Goal: Find specific page/section: Find specific page/section

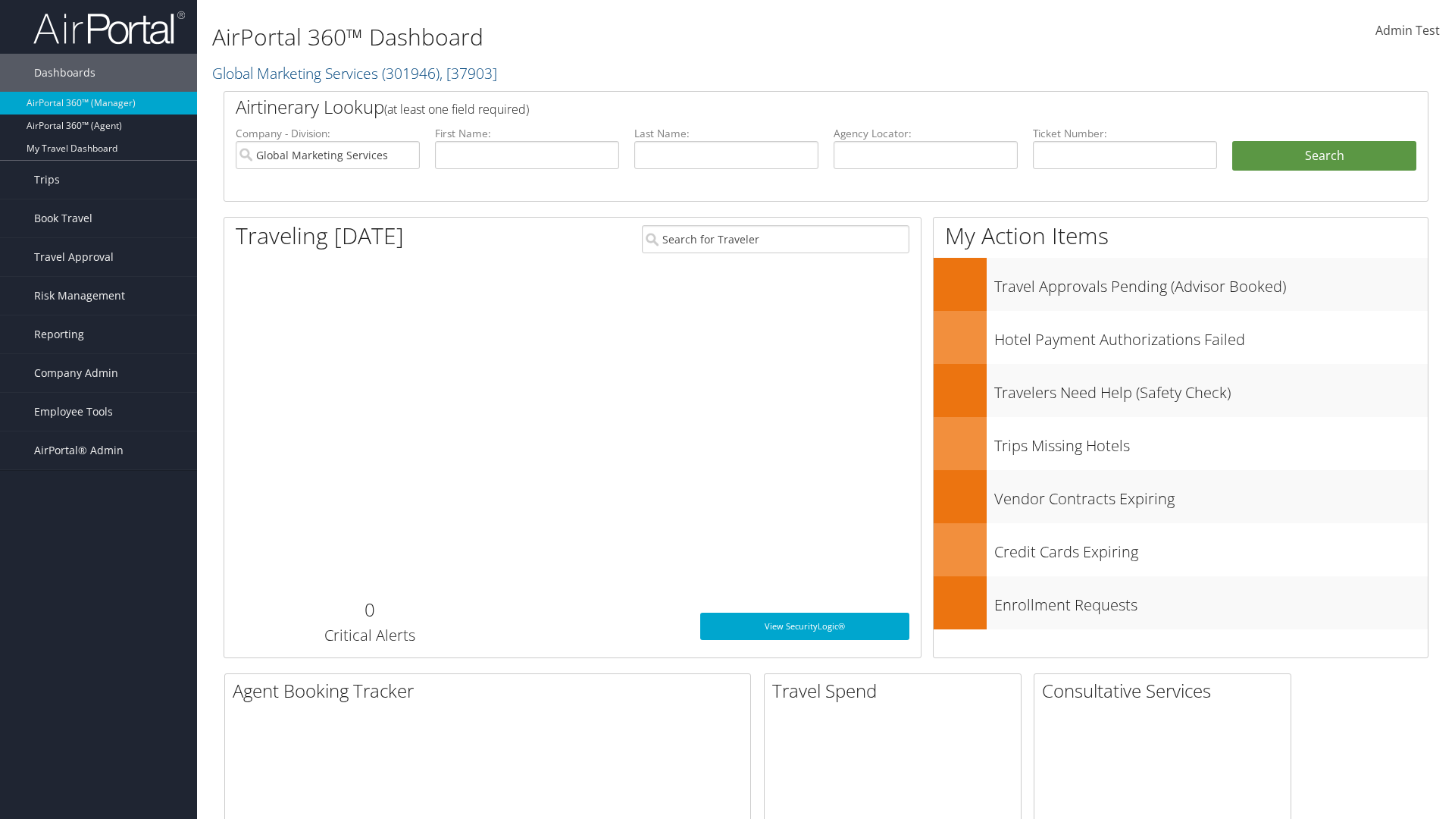
click at [99, 373] on span "Company Admin" at bounding box center [76, 373] width 84 height 38
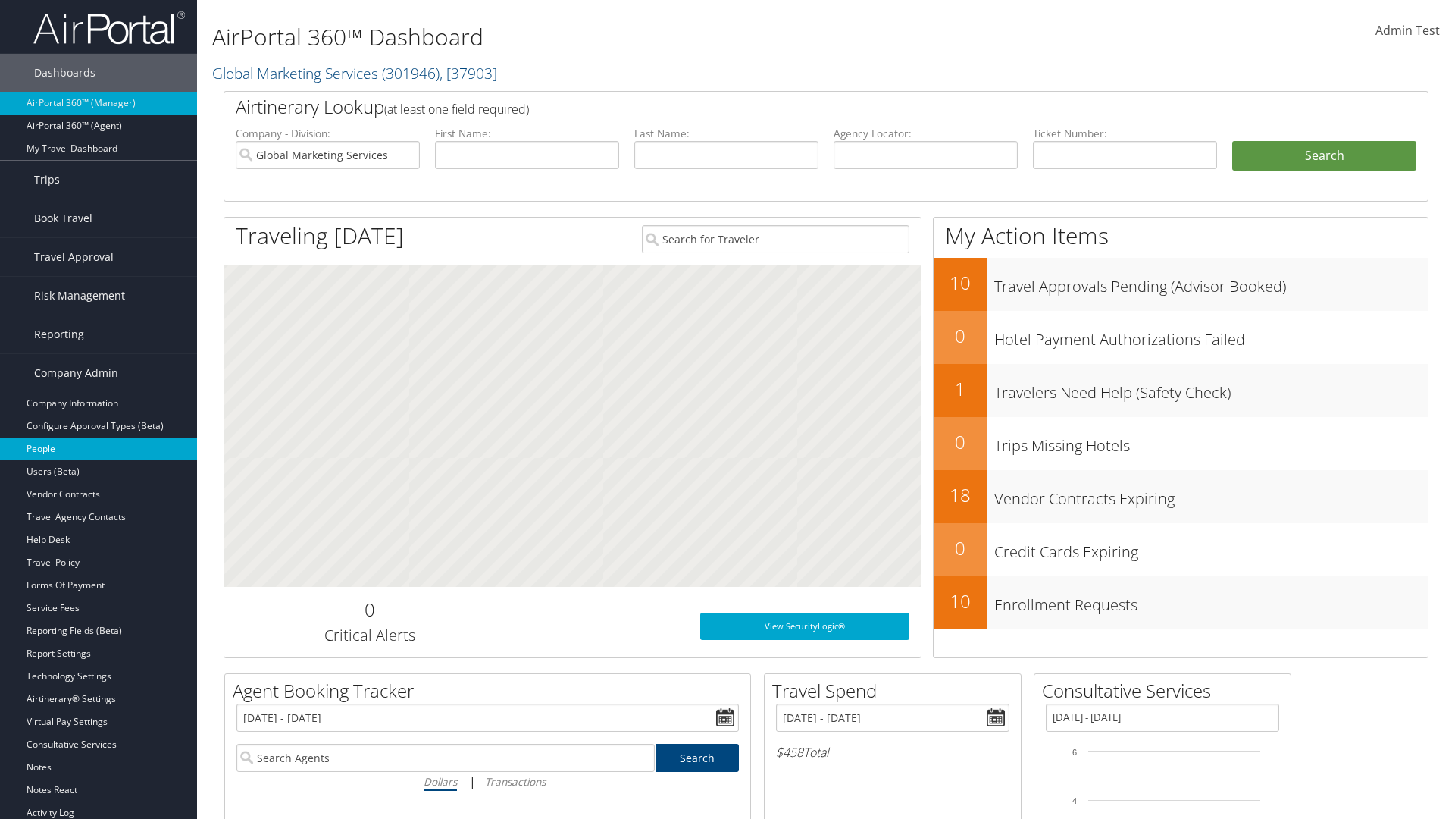
click at [99, 449] on link "People" at bounding box center [98, 448] width 197 height 23
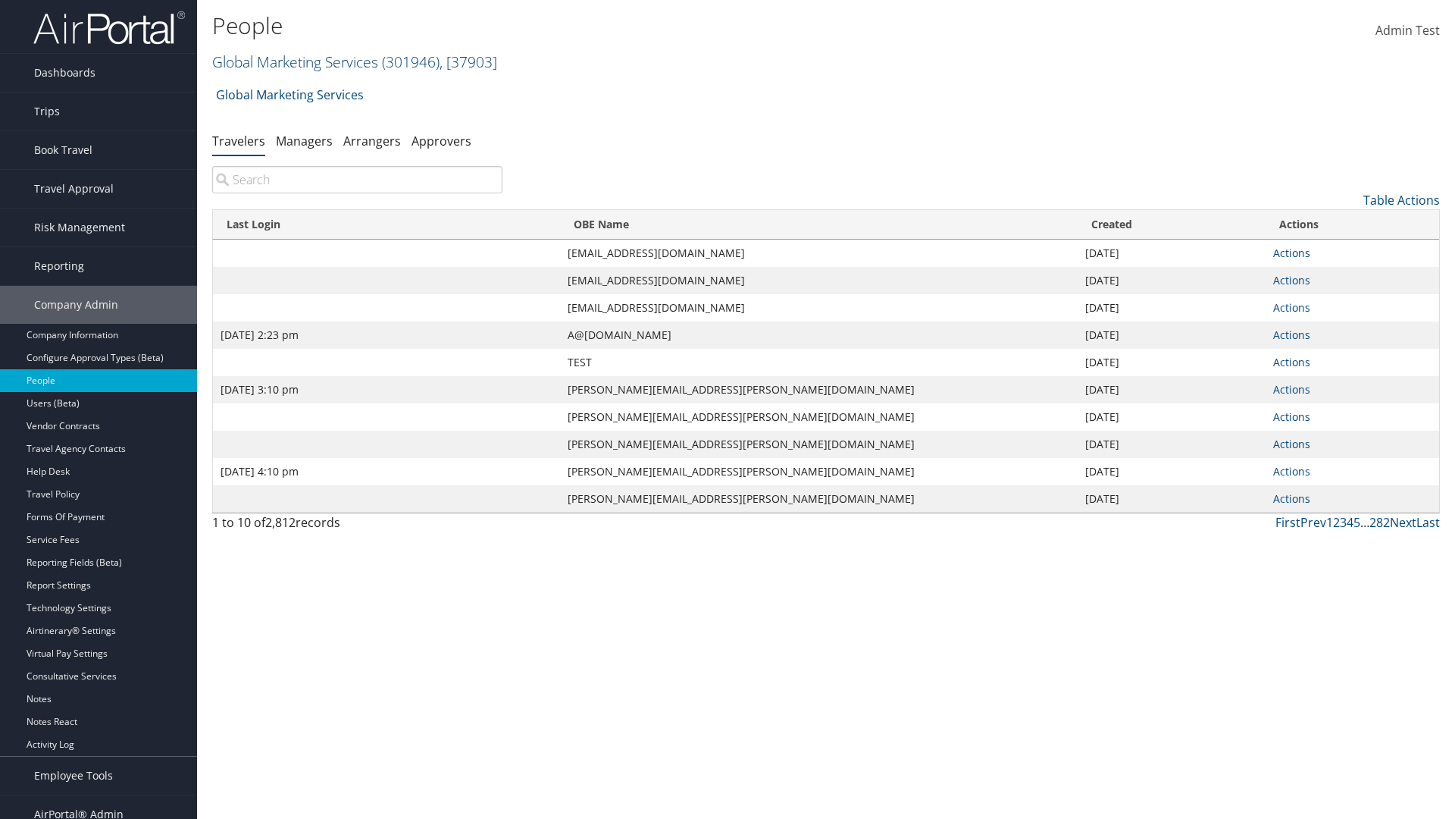
click at [293, 61] on link "Global Marketing Services ( 301946 ) , [ 37903 ]" at bounding box center [354, 62] width 285 height 20
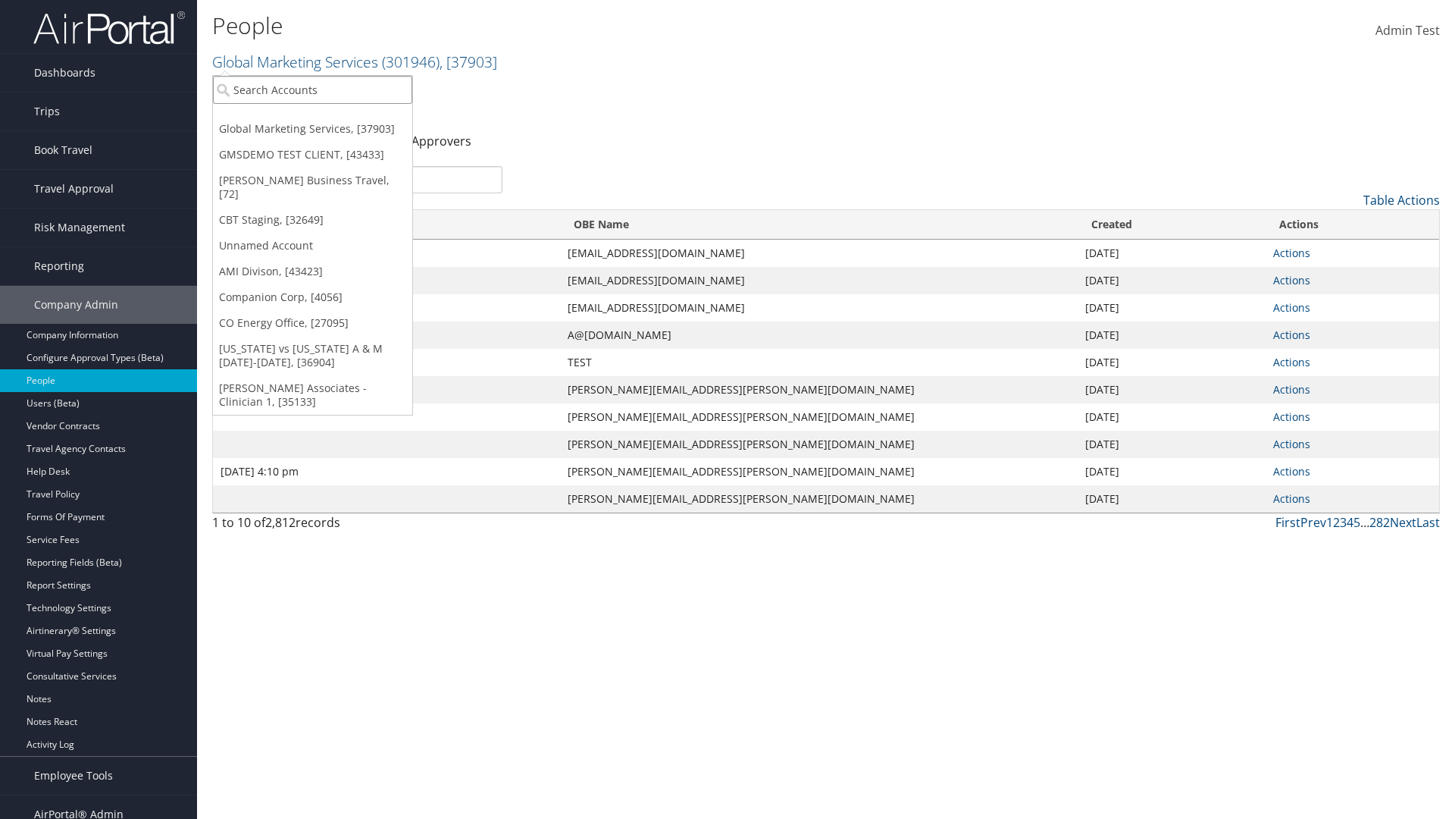
click at [312, 89] on input "search" at bounding box center [312, 90] width 199 height 28
type input "Global Marketing Services"
click at [327, 117] on div "Global Marketing Services (301946), [37903]" at bounding box center [327, 118] width 244 height 14
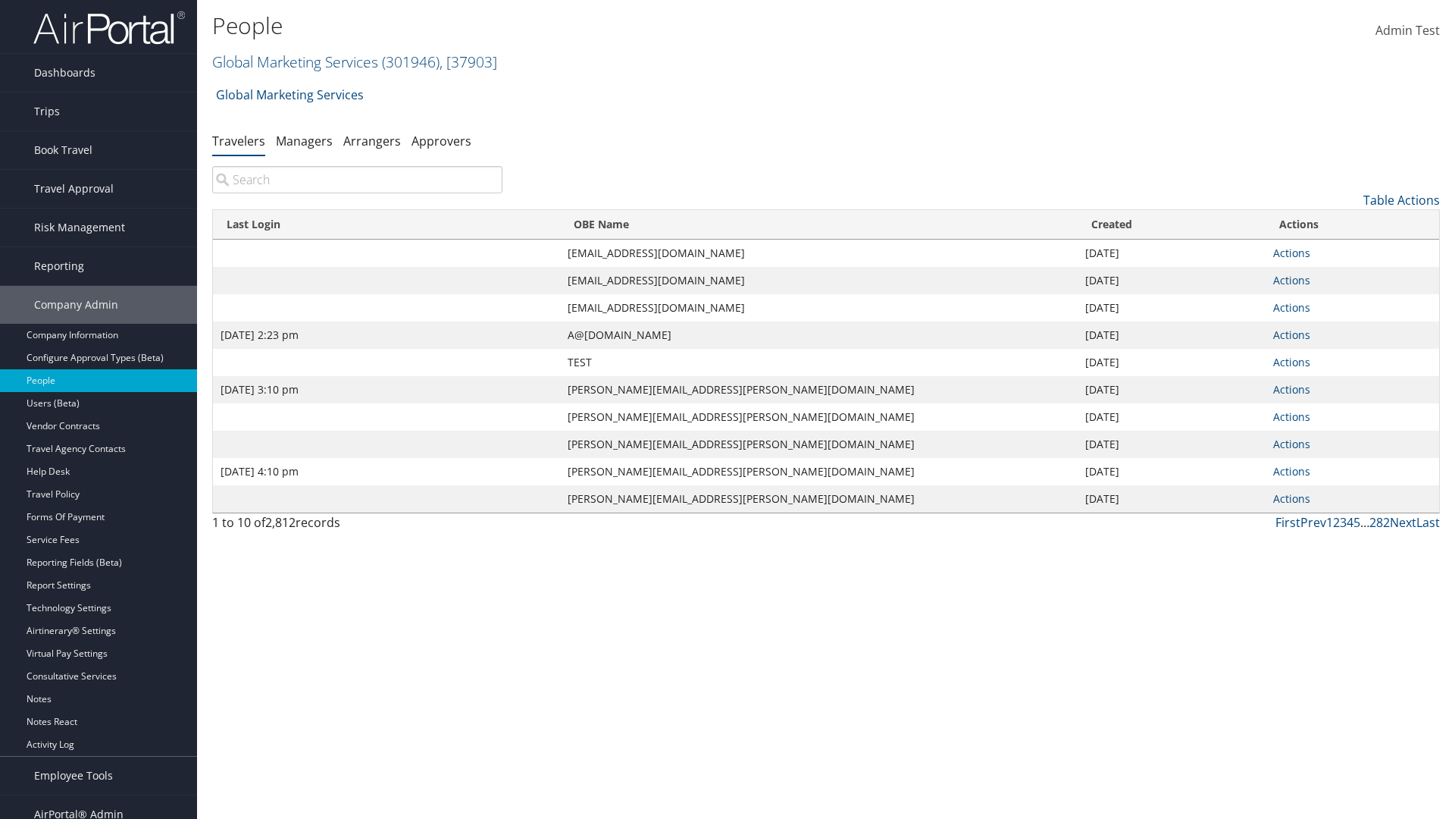
click at [357, 180] on input "search" at bounding box center [357, 179] width 290 height 27
type input "Sep 17, 2020 2:23 pm"
